Goal: Task Accomplishment & Management: Use online tool/utility

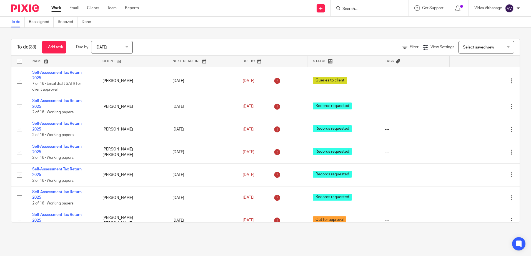
click at [364, 6] on form at bounding box center [371, 8] width 59 height 7
click at [358, 7] on input "Search" at bounding box center [367, 9] width 50 height 5
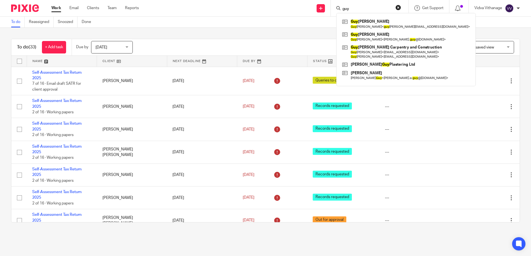
click at [363, 8] on input "guy" at bounding box center [367, 9] width 50 height 5
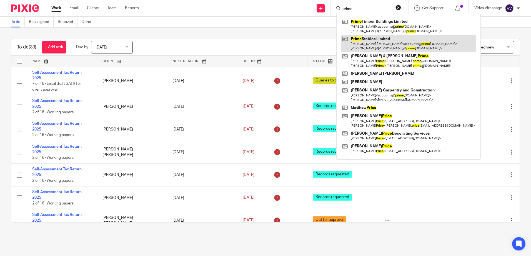
type input "prime"
click at [363, 47] on link at bounding box center [408, 43] width 135 height 17
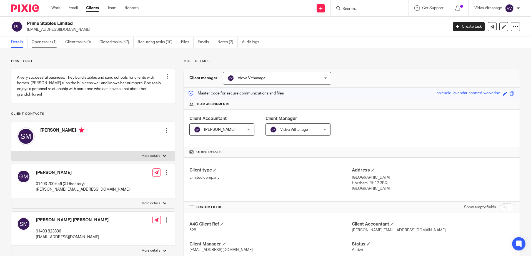
click at [50, 41] on link "Open tasks (1)" at bounding box center [46, 42] width 29 height 11
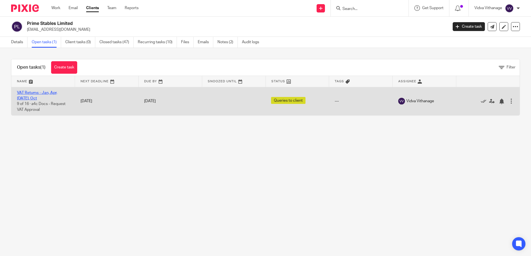
click at [47, 94] on link "VAT Returns - Jan, Apr, [DATE], Oct" at bounding box center [37, 95] width 40 height 9
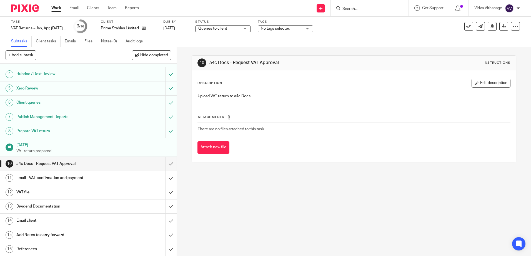
scroll to position [44, 0]
click at [168, 165] on input "submit" at bounding box center [88, 164] width 177 height 14
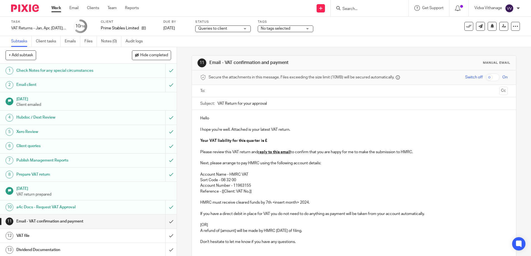
click at [331, 91] on input "text" at bounding box center [353, 91] width 286 height 6
click at [499, 89] on button "Cc" at bounding box center [503, 91] width 8 height 8
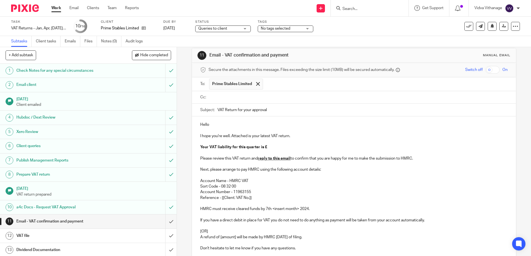
scroll to position [56, 0]
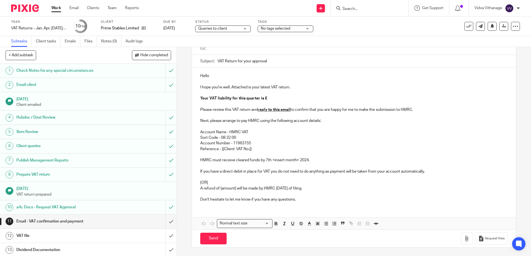
drag, startPoint x: 255, startPoint y: 63, endPoint x: 212, endPoint y: 61, distance: 43.3
click at [212, 61] on div "Subject: VAT Return for your approval" at bounding box center [353, 61] width 307 height 12
drag, startPoint x: 102, startPoint y: 30, endPoint x: 137, endPoint y: 30, distance: 35.3
click at [137, 30] on div "Task VAT Returns - Jan, Apr, Jul, Oct Save VAT Returns - Jan, Apr, Jul, Oct 10 …" at bounding box center [223, 26] width 424 height 13
copy p "Prime Stables Limited"
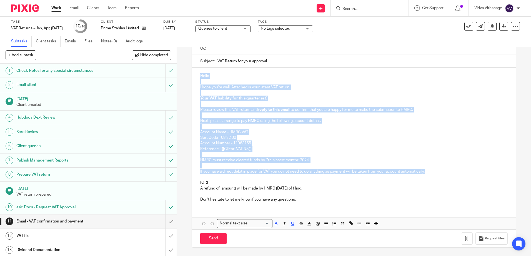
drag, startPoint x: 199, startPoint y: 75, endPoint x: 425, endPoint y: 170, distance: 245.7
click at [425, 170] on div "Hello I hope you're well. Attached is your latest VAT return. Your VAT liabilit…" at bounding box center [354, 137] width 324 height 139
copy div "Hello I hope you're well. Attached is your latest VAT return. Your VAT liabilit…"
click at [374, 10] on input "Search" at bounding box center [367, 9] width 50 height 5
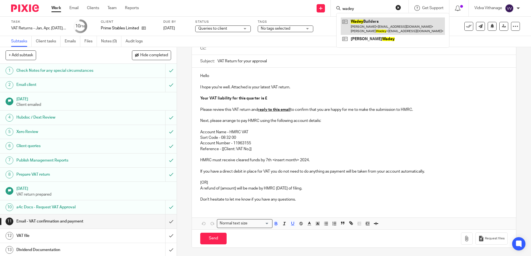
type input "wadey"
click at [365, 22] on link at bounding box center [393, 25] width 104 height 17
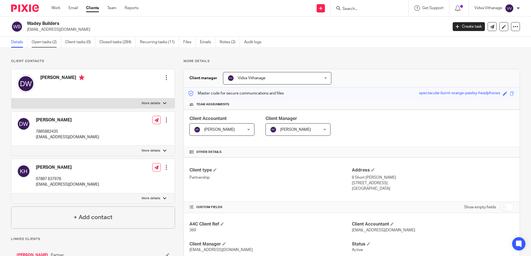
click at [49, 46] on link "Open tasks (2)" at bounding box center [46, 42] width 29 height 11
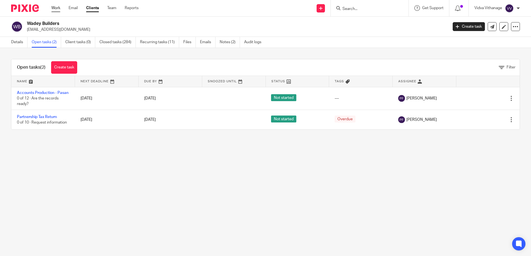
click at [56, 9] on link "Work" at bounding box center [55, 8] width 9 height 6
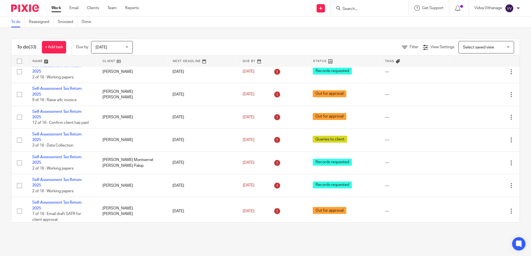
scroll to position [126, 0]
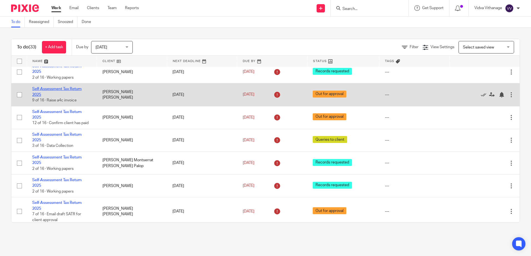
click at [69, 88] on link "Self-Assessment Tax Return 2025" at bounding box center [56, 91] width 49 height 9
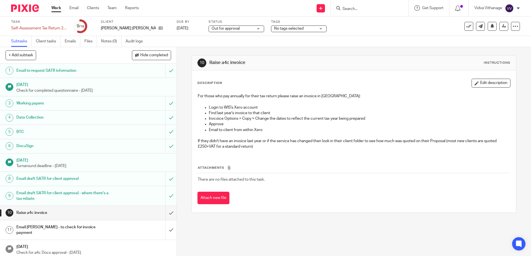
scroll to position [54, 0]
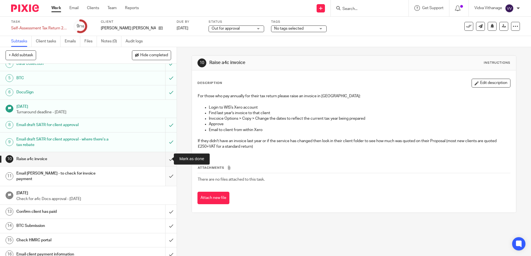
drag, startPoint x: 166, startPoint y: 162, endPoint x: 165, endPoint y: 172, distance: 10.4
click at [166, 162] on input "submit" at bounding box center [88, 159] width 177 height 14
click at [165, 173] on input "submit" at bounding box center [88, 177] width 177 height 20
click at [161, 210] on input "submit" at bounding box center [88, 212] width 177 height 14
click at [165, 221] on input "submit" at bounding box center [88, 226] width 177 height 14
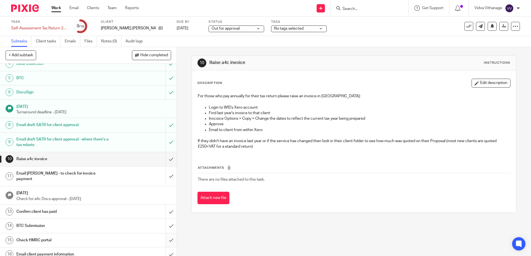
click at [164, 235] on input "submit" at bounding box center [88, 241] width 177 height 14
click at [163, 248] on input "submit" at bounding box center [88, 255] width 177 height 14
click at [212, 31] on span "Out for approval" at bounding box center [233, 29] width 42 height 6
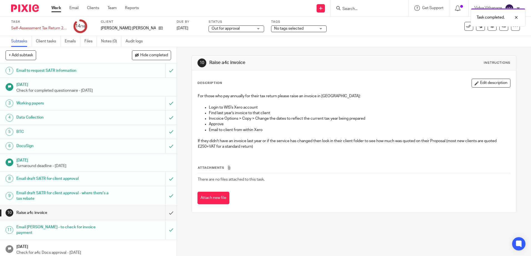
click at [236, 26] on span "Out for approval" at bounding box center [233, 29] width 42 height 6
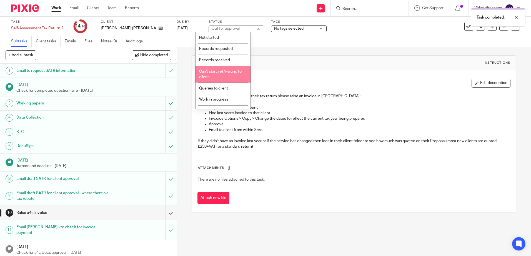
scroll to position [41, 0]
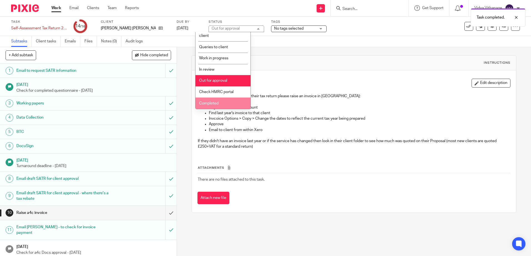
click at [208, 101] on li "Completed" at bounding box center [222, 103] width 55 height 11
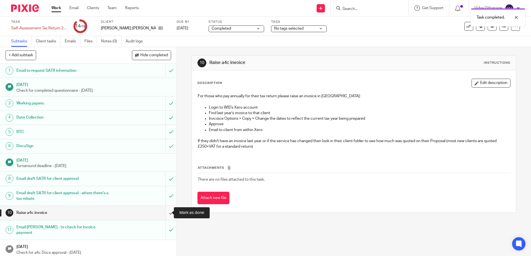
click at [167, 208] on input "submit" at bounding box center [88, 213] width 177 height 14
